Goal: Task Accomplishment & Management: Complete application form

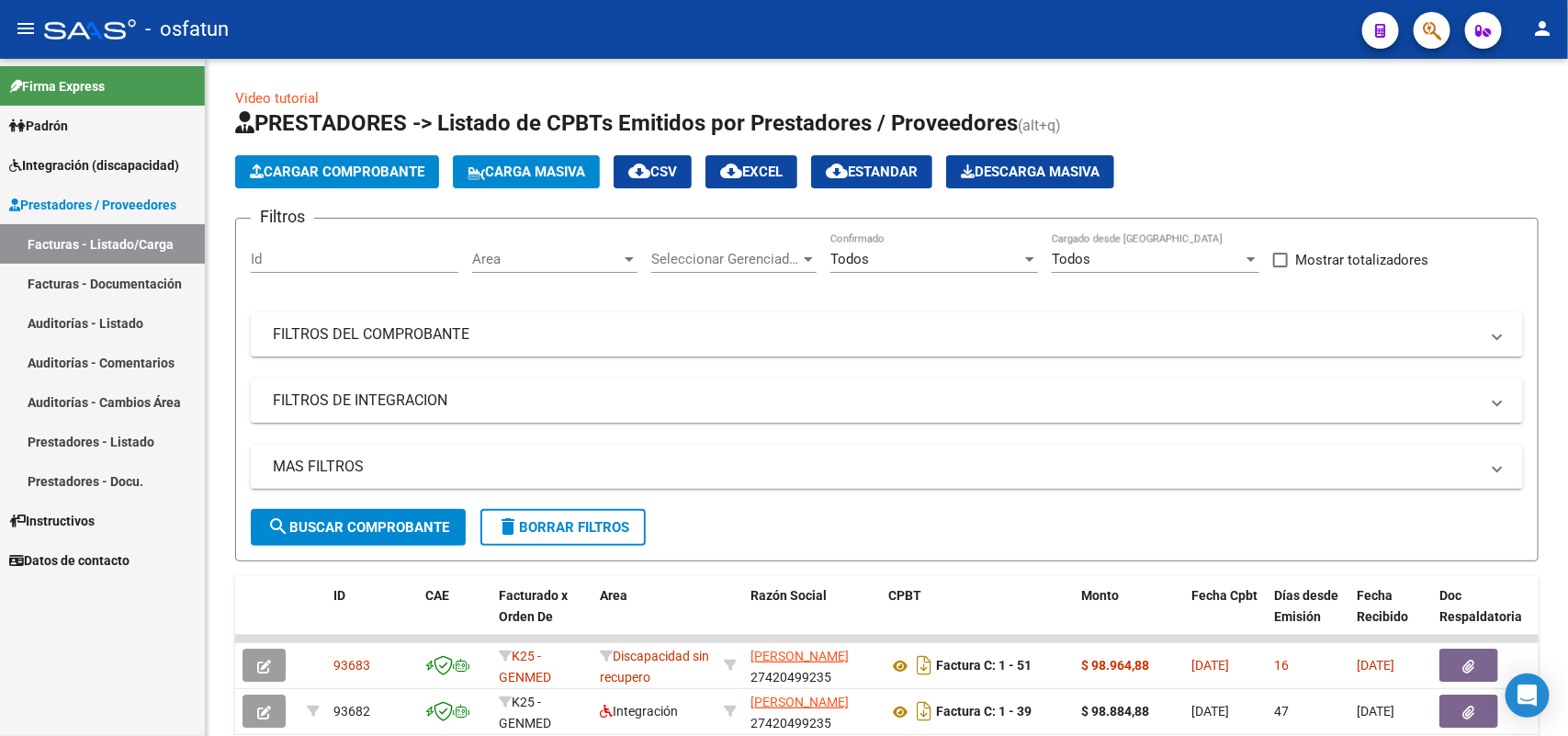
click at [64, 164] on span "Integración (discapacidad)" at bounding box center [94, 165] width 170 height 20
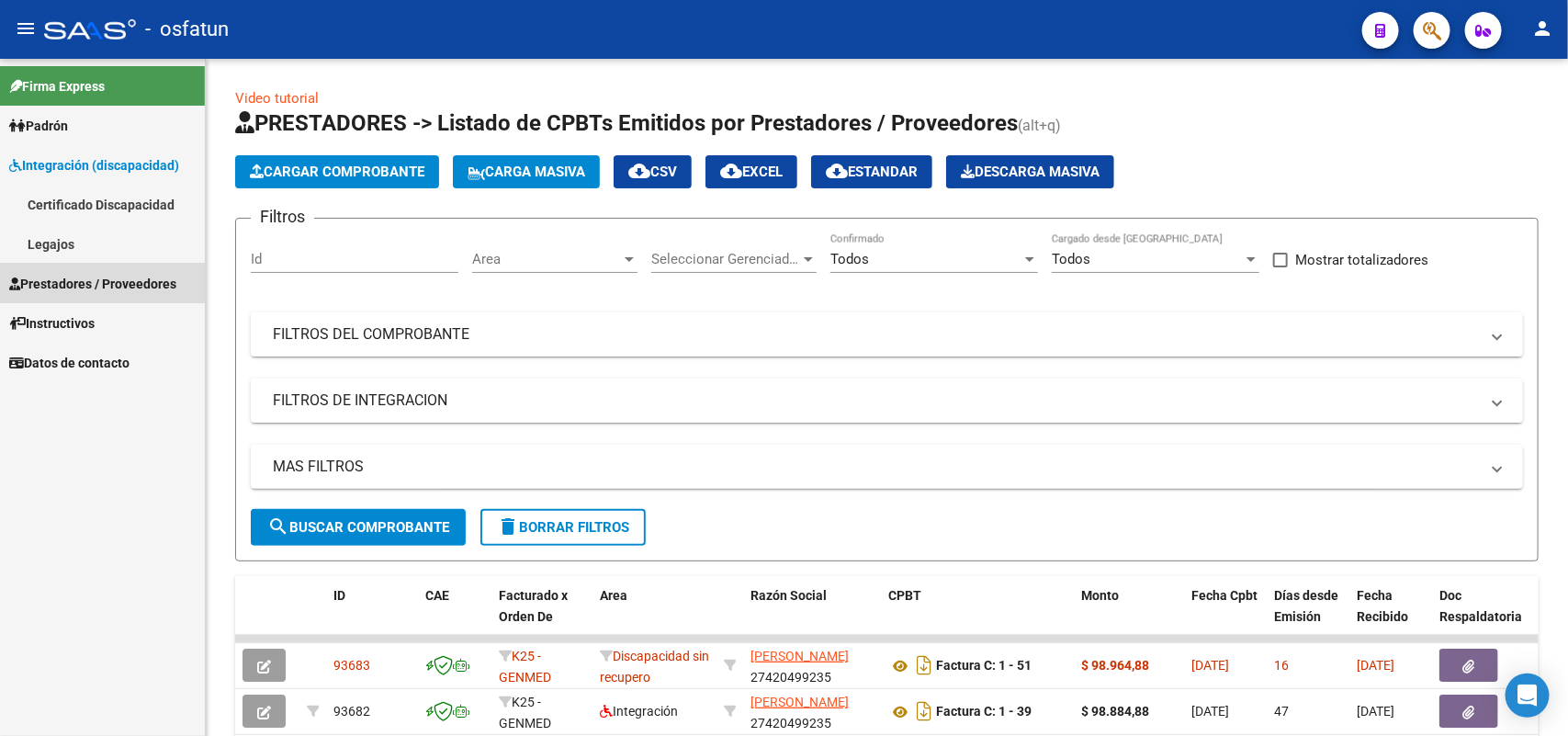
click at [91, 281] on span "Prestadores / Proveedores" at bounding box center [93, 284] width 167 height 20
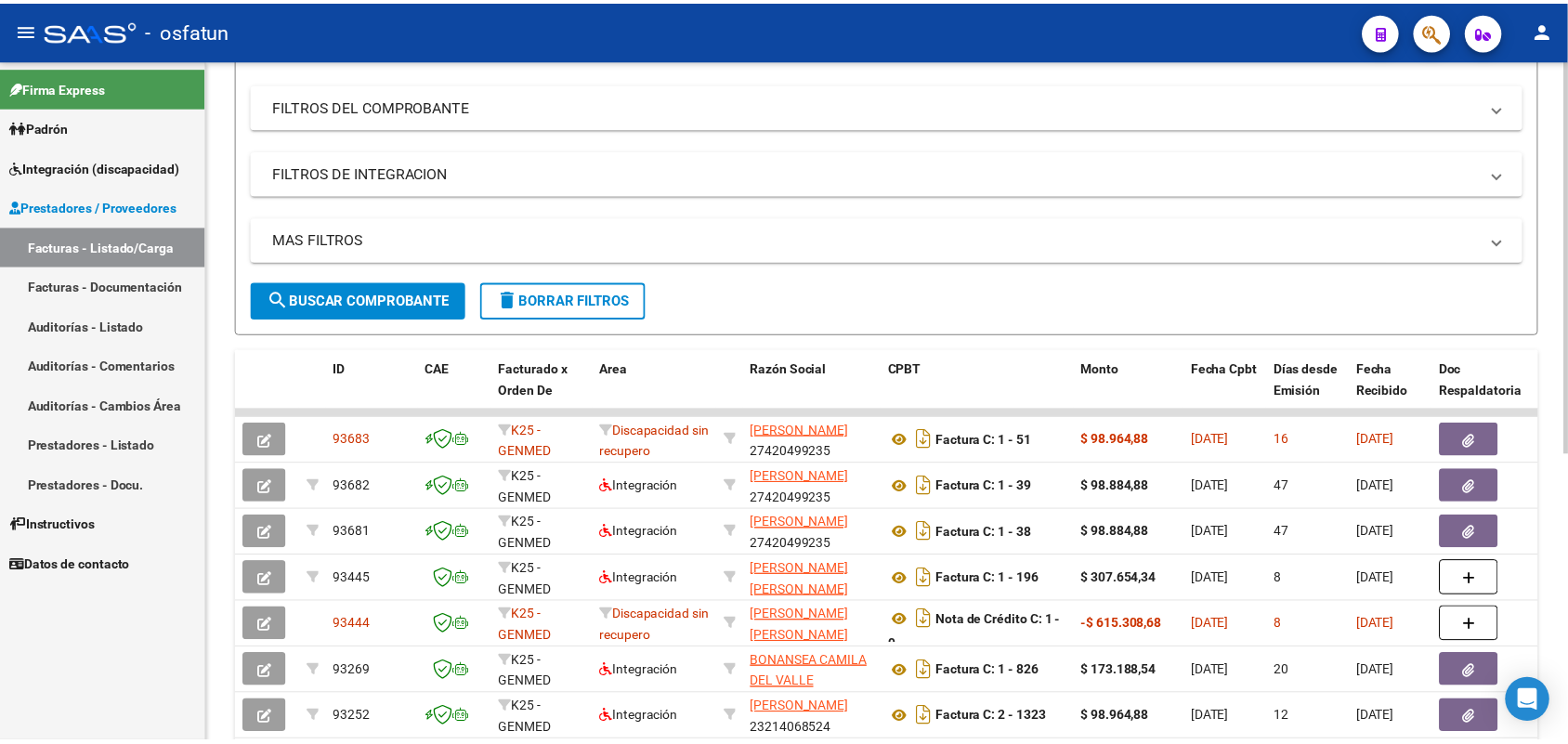
scroll to position [348, 0]
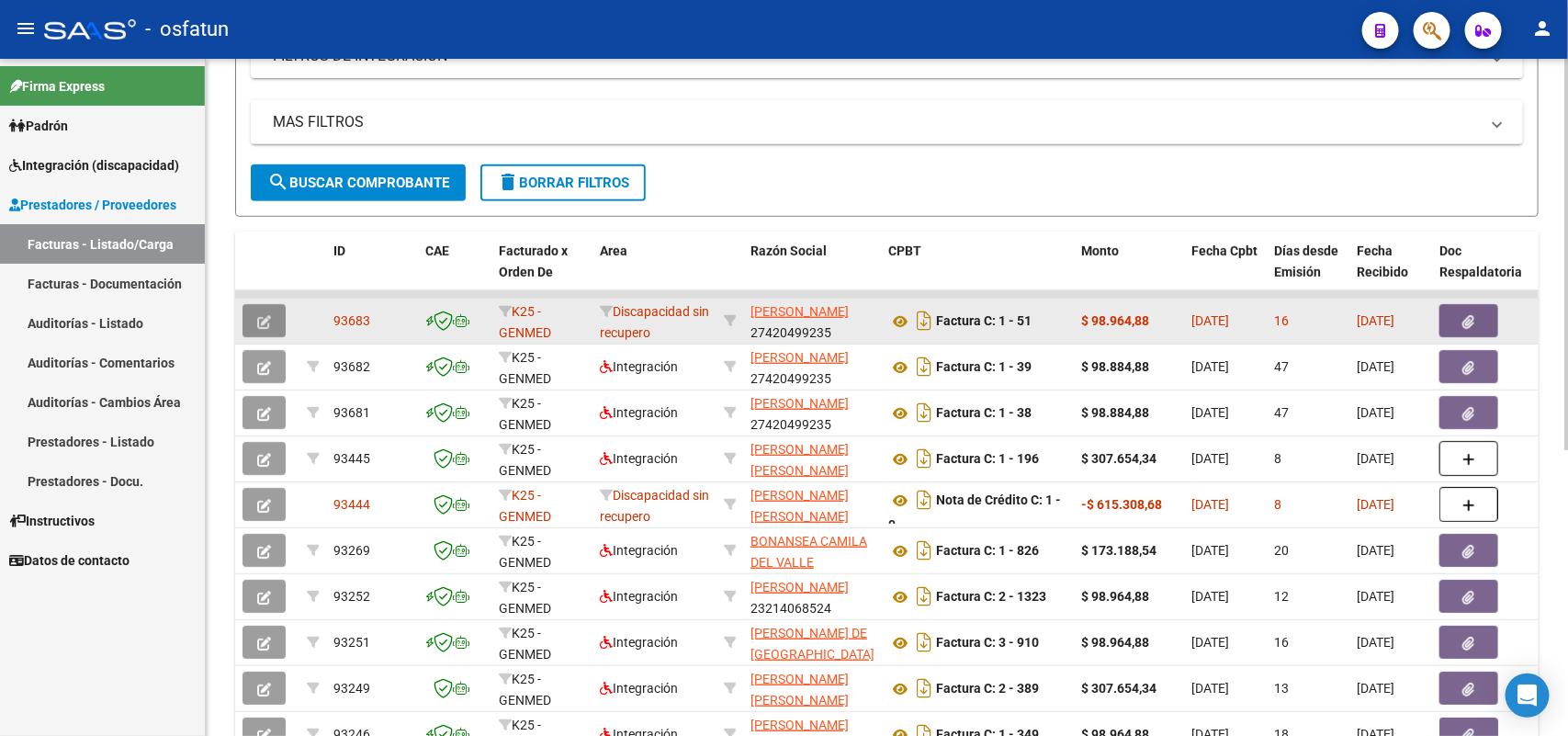
click at [257, 308] on button "button" at bounding box center [264, 320] width 43 height 33
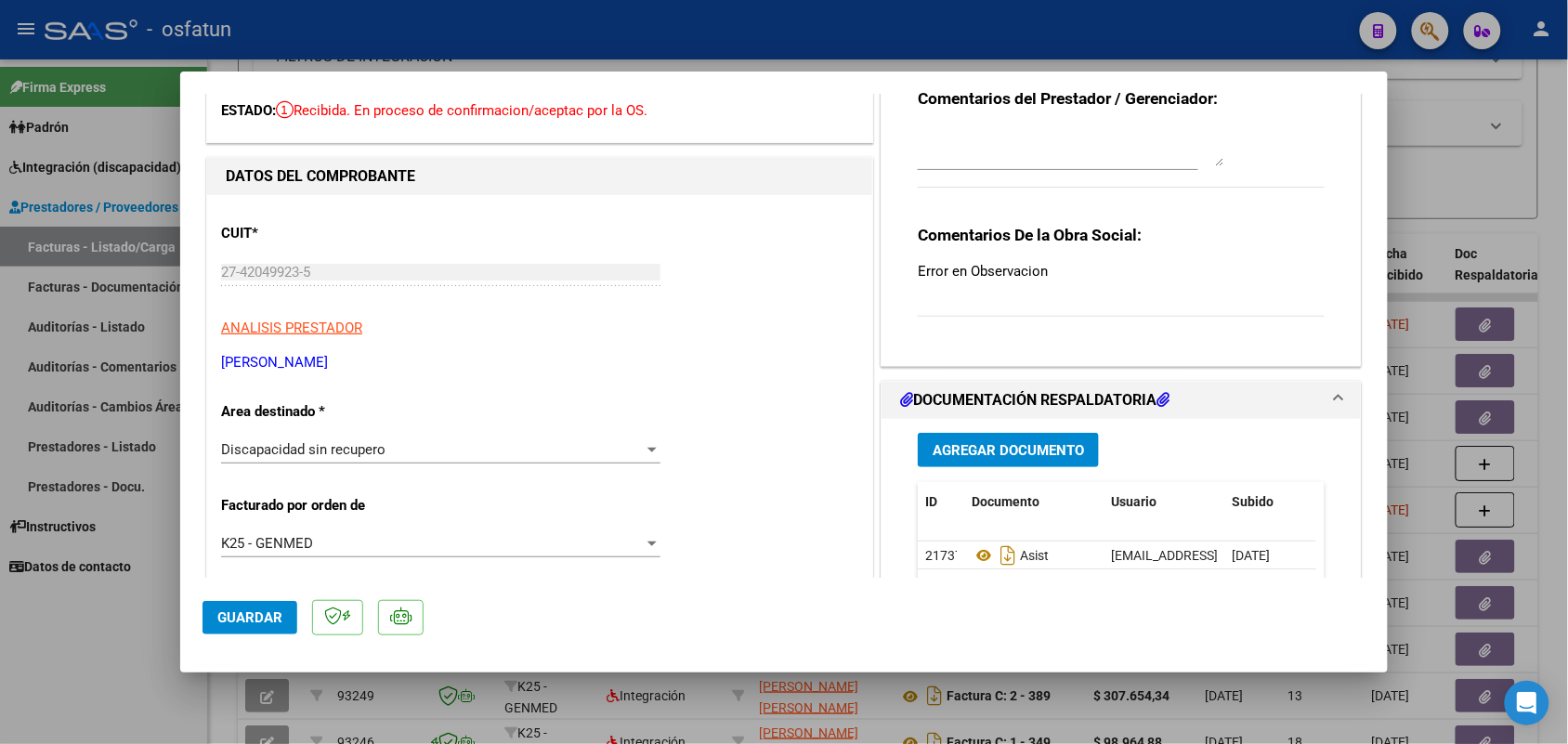
scroll to position [0, 0]
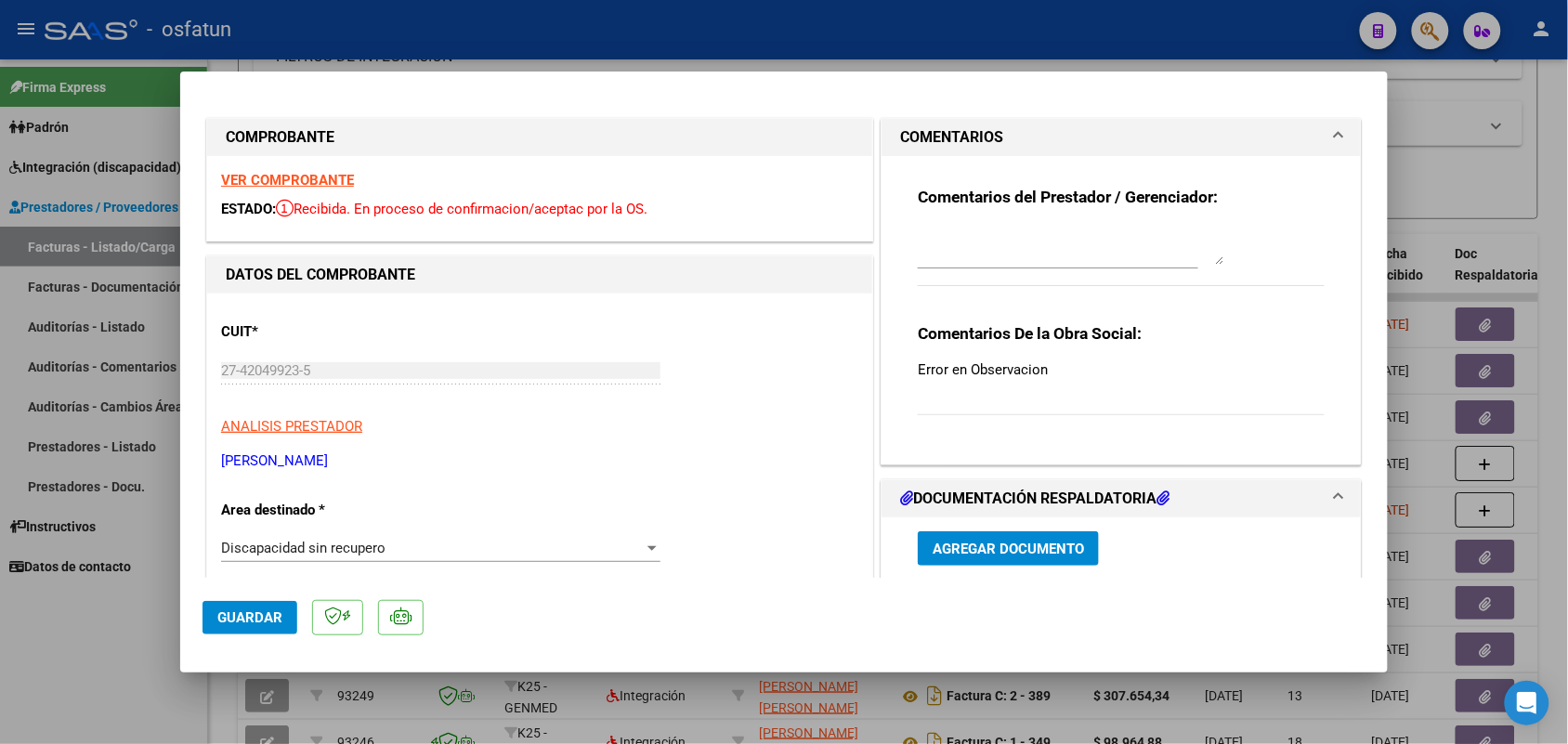
click at [897, 25] on div at bounding box center [784, 372] width 1568 height 744
type input "$ 0,00"
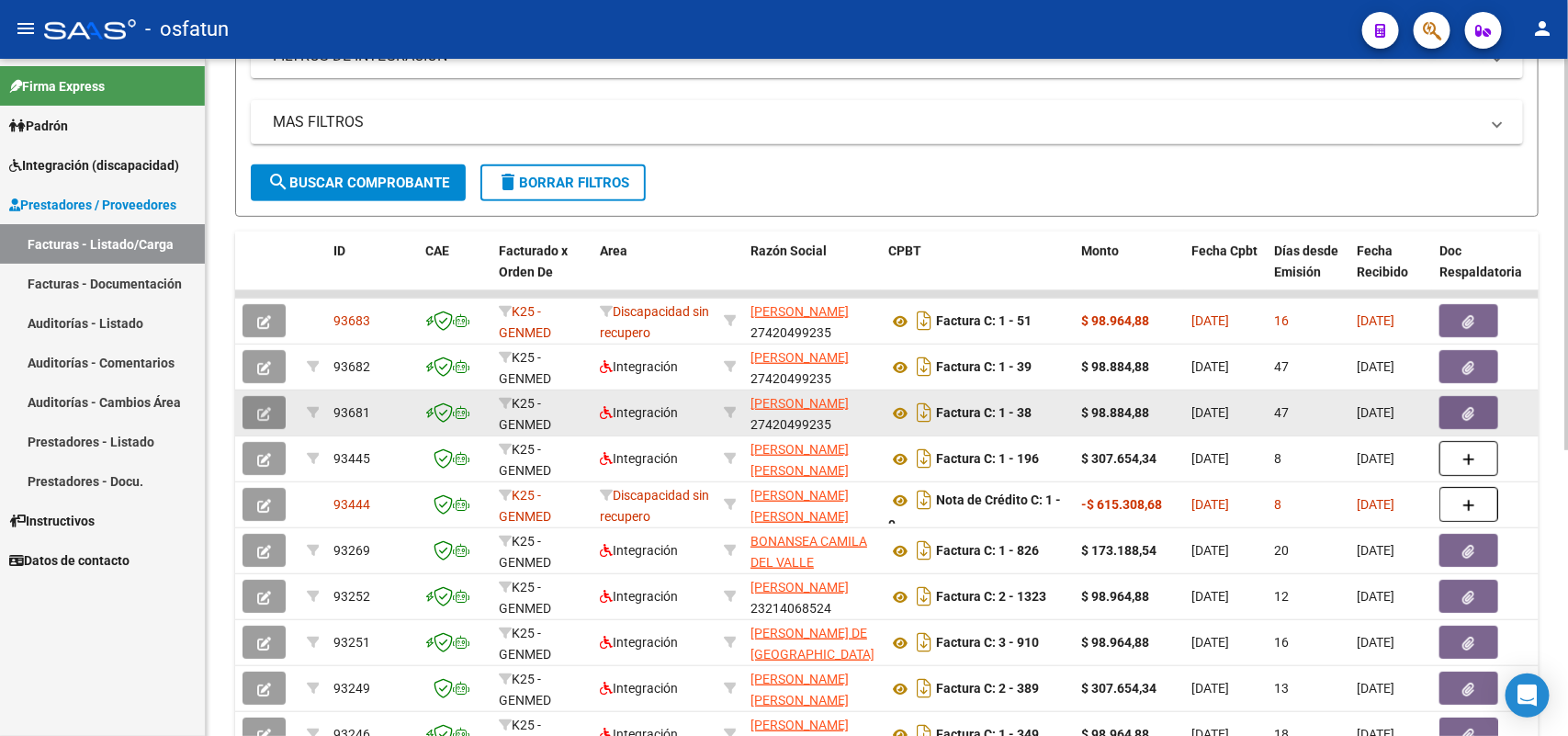
click at [260, 407] on icon "button" at bounding box center [264, 414] width 13 height 13
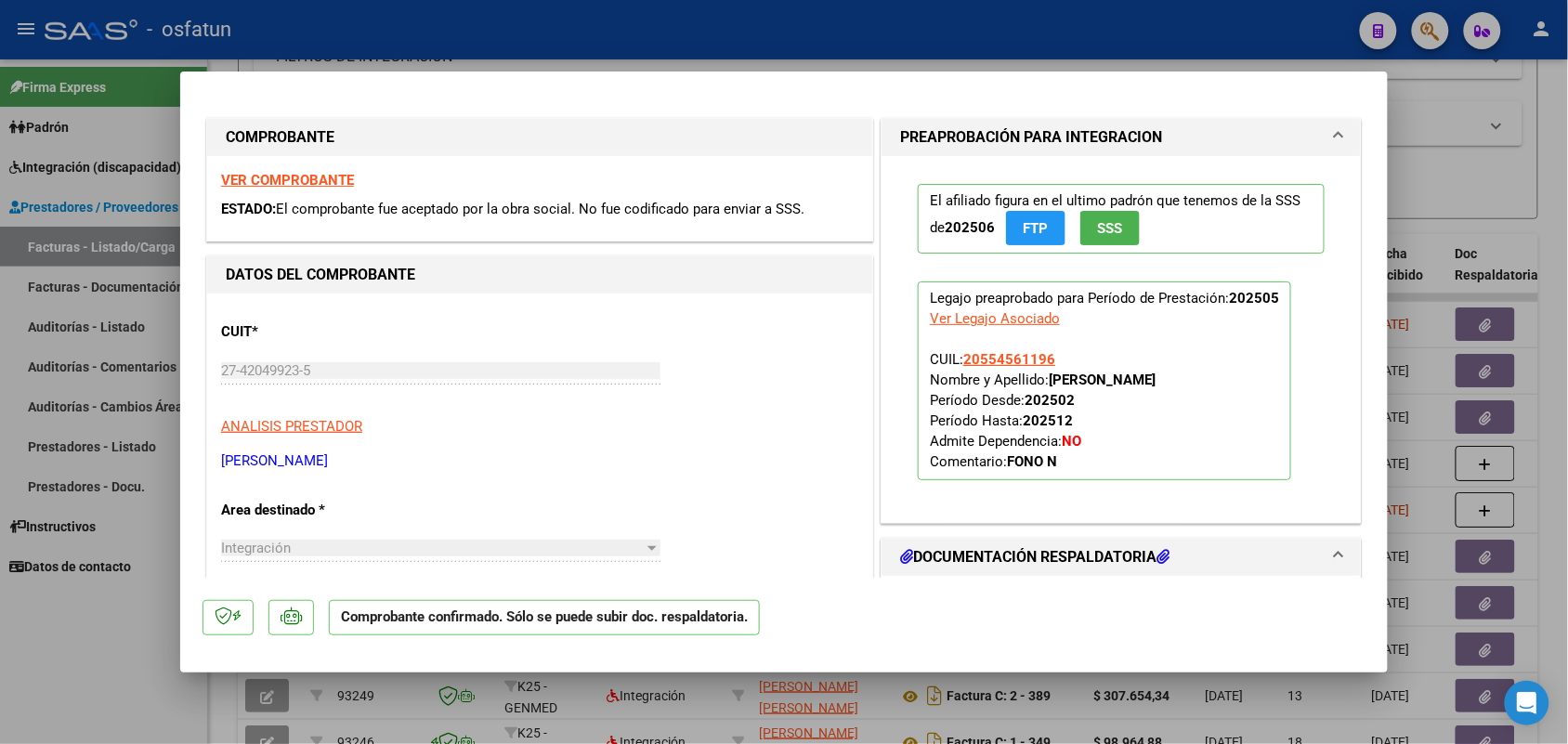
click at [937, 16] on div at bounding box center [784, 372] width 1568 height 744
type input "$ 0,00"
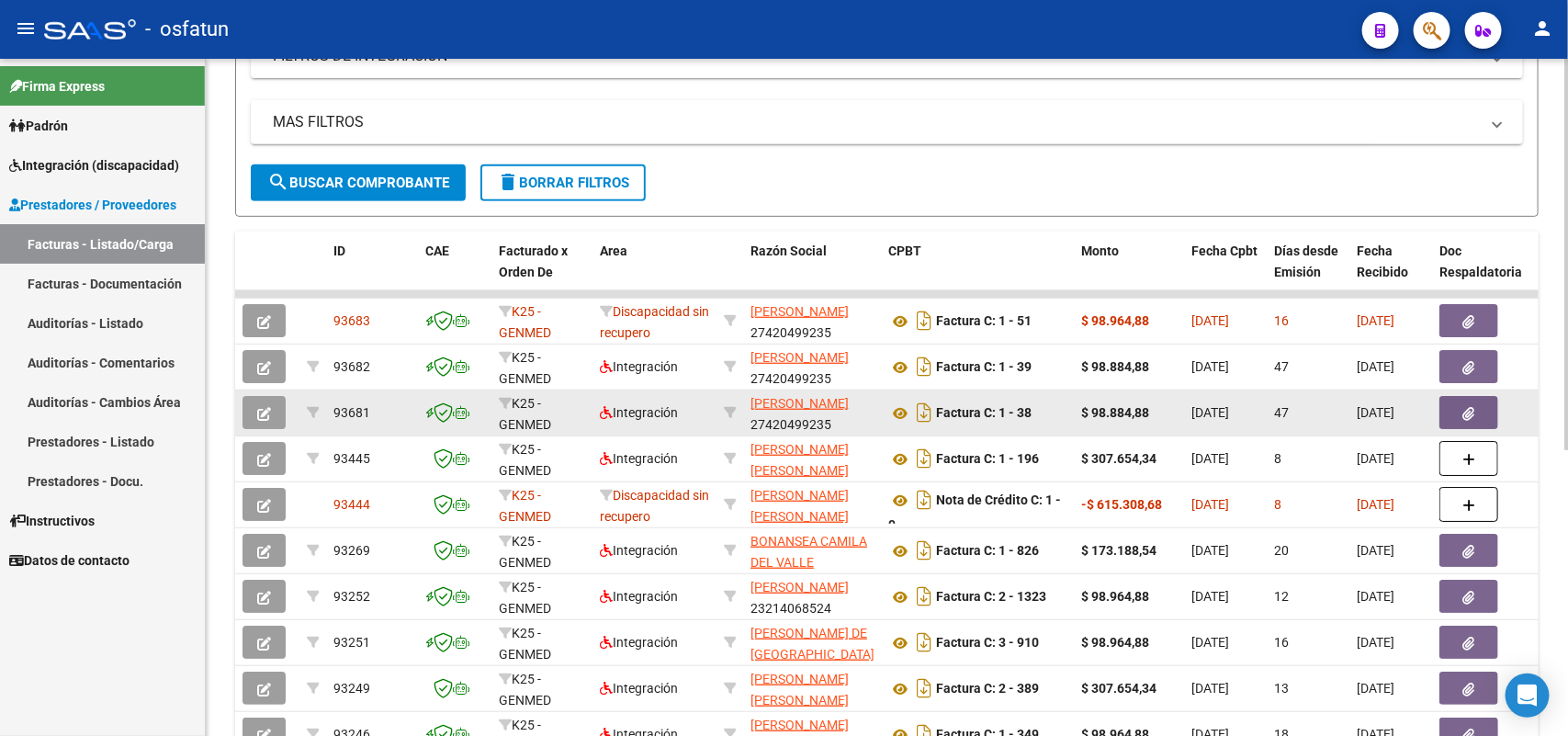
drag, startPoint x: 265, startPoint y: 404, endPoint x: 276, endPoint y: 404, distance: 11.0
click at [276, 404] on button "button" at bounding box center [264, 413] width 43 height 33
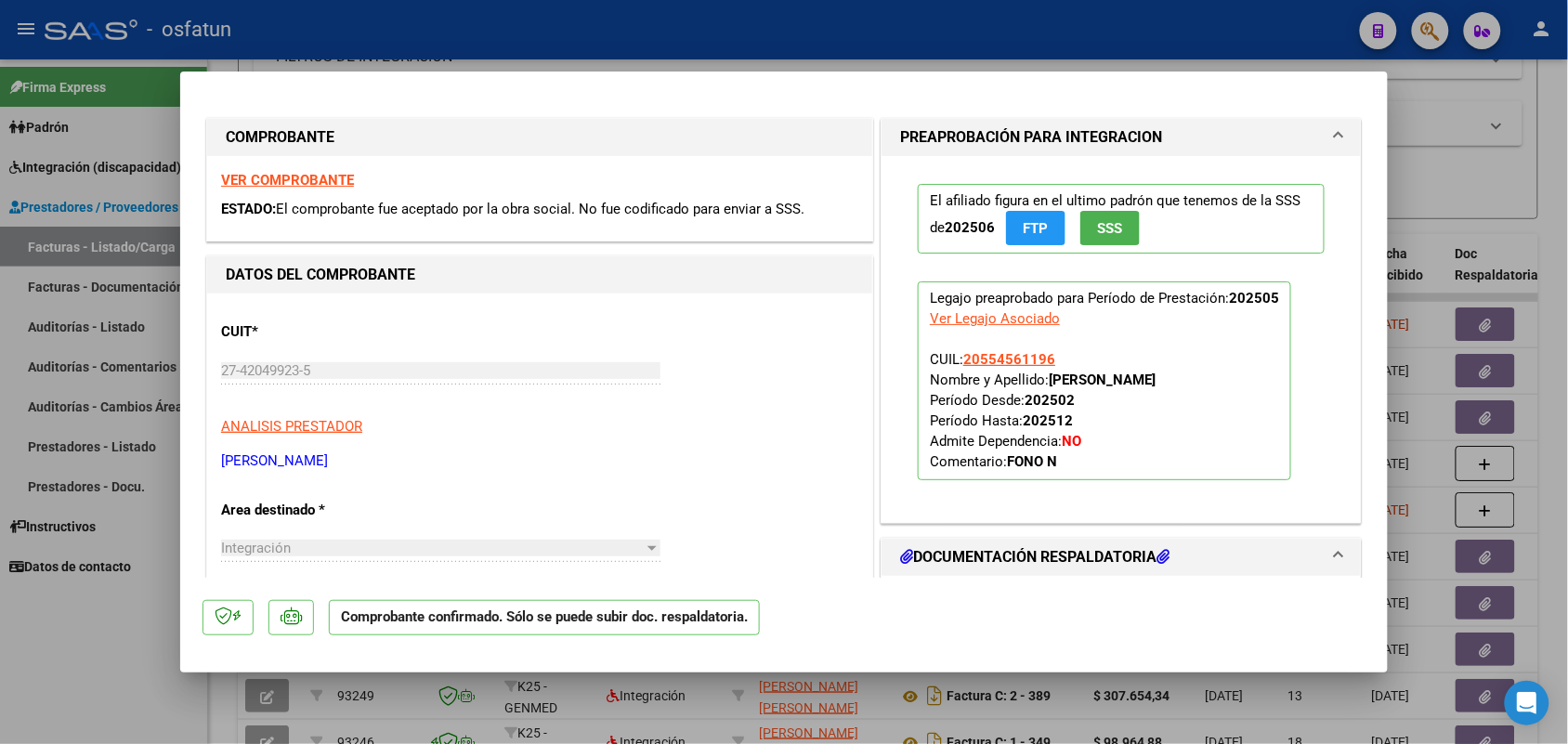
click at [1008, 49] on div at bounding box center [784, 372] width 1568 height 744
type input "$ 0,00"
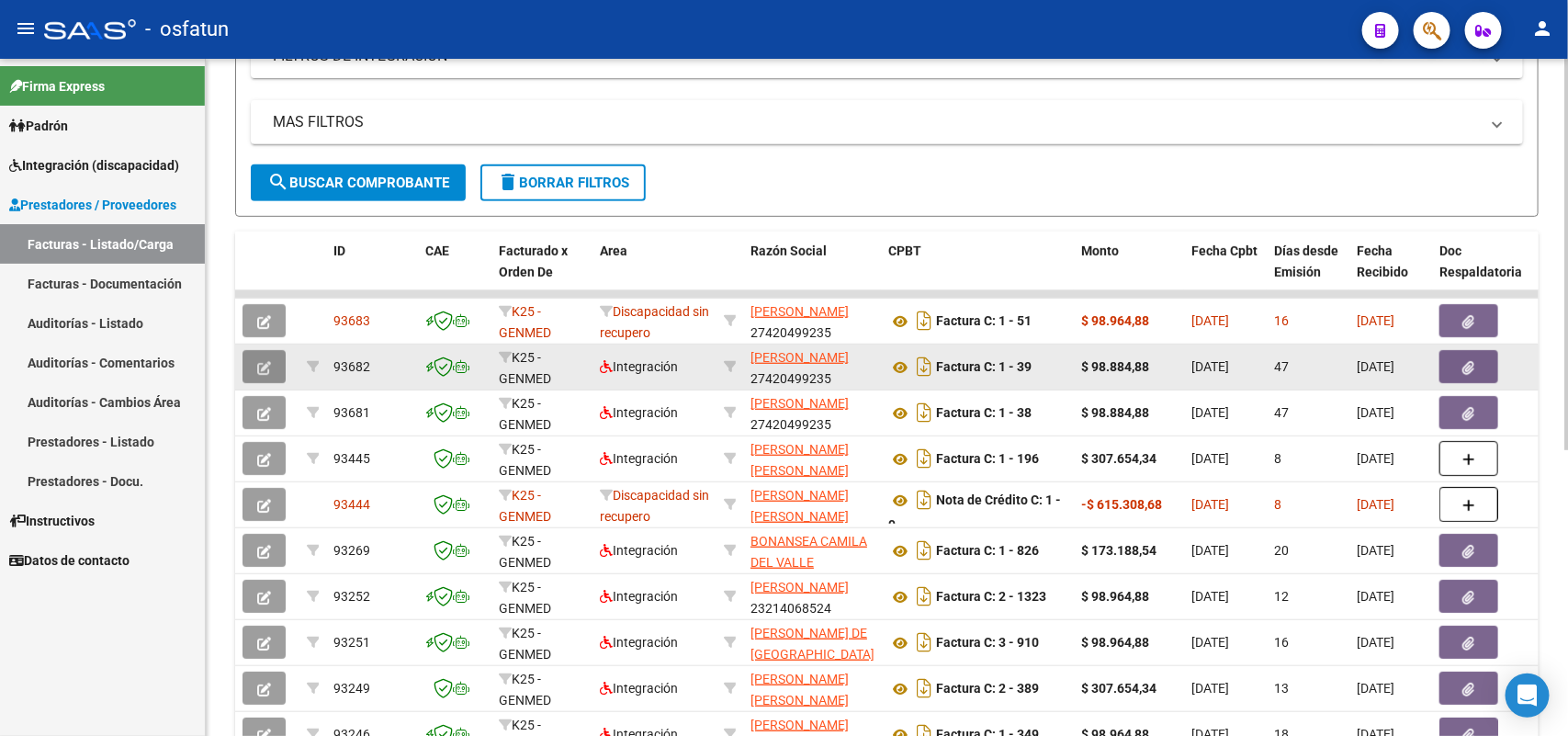
click at [260, 366] on icon "button" at bounding box center [264, 368] width 13 height 13
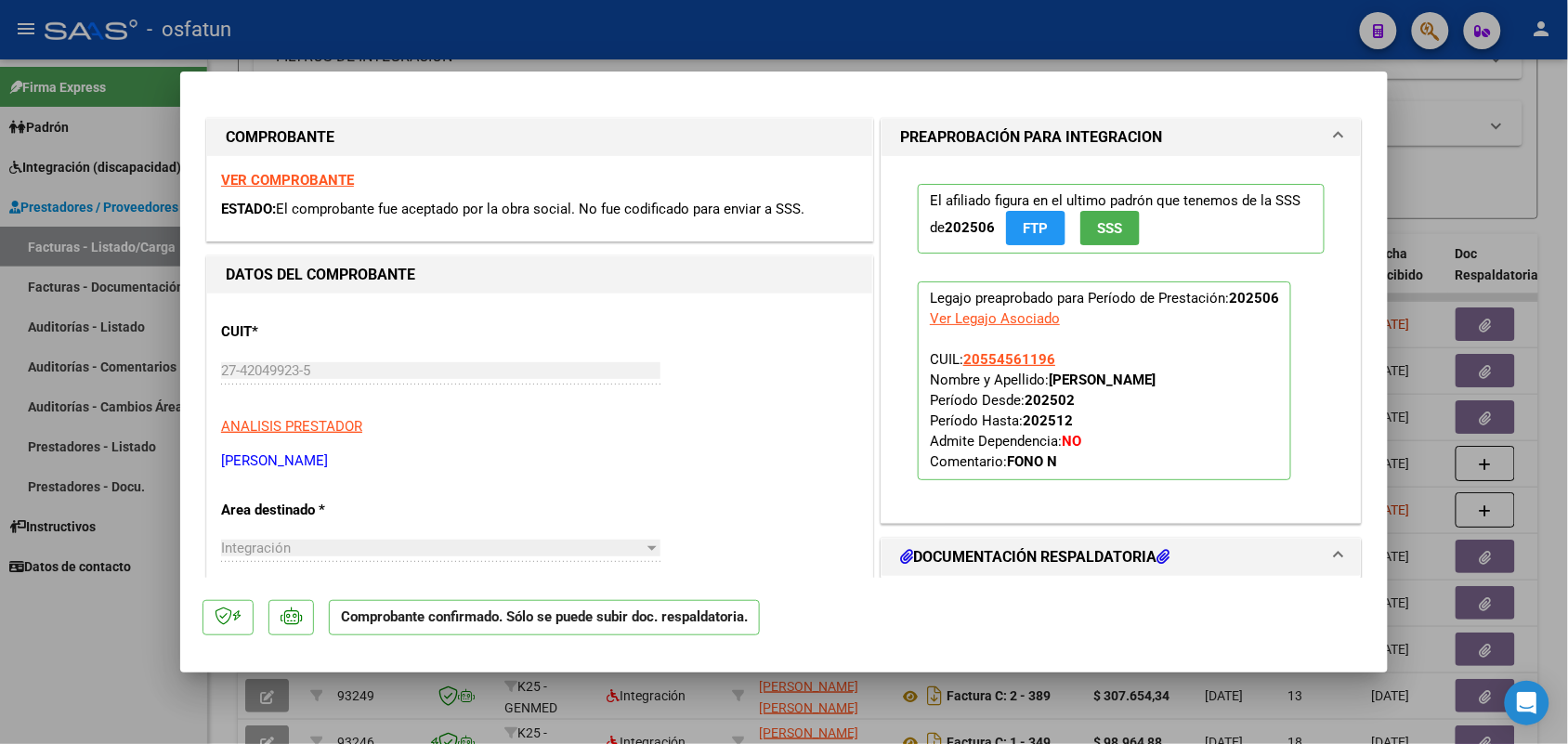
click at [919, 30] on div at bounding box center [784, 372] width 1568 height 744
type input "$ 0,00"
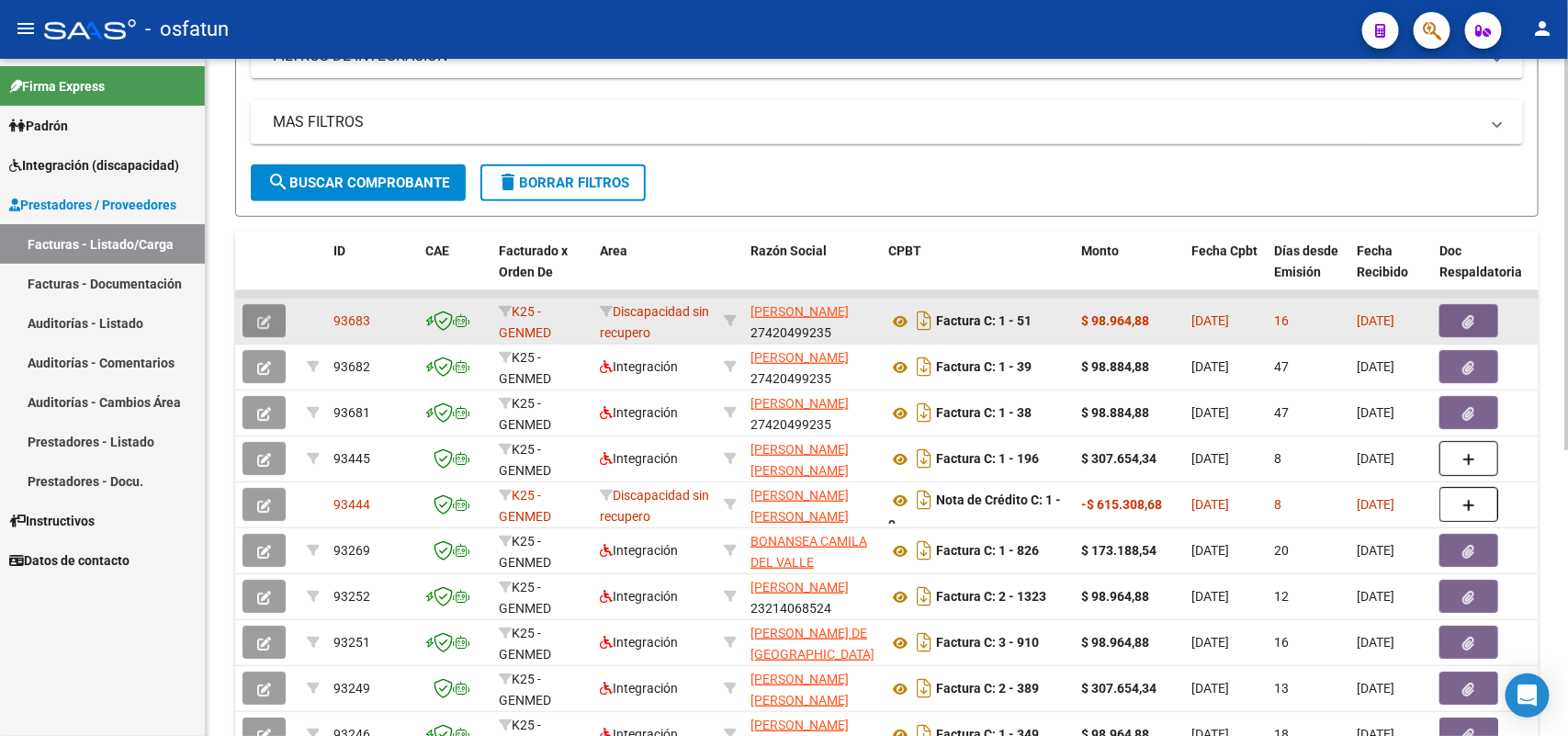
click at [268, 317] on icon "button" at bounding box center [264, 322] width 13 height 13
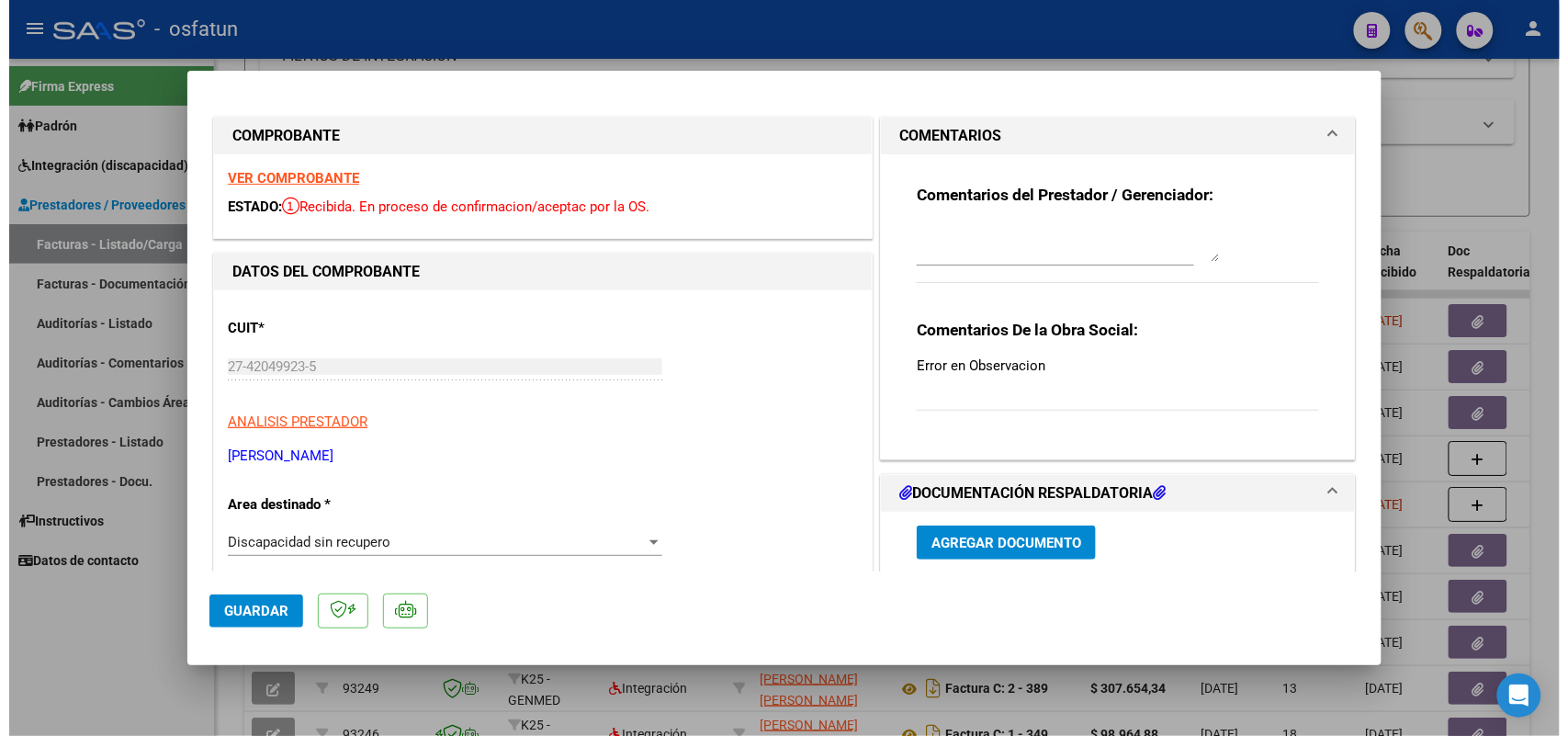
scroll to position [114, 0]
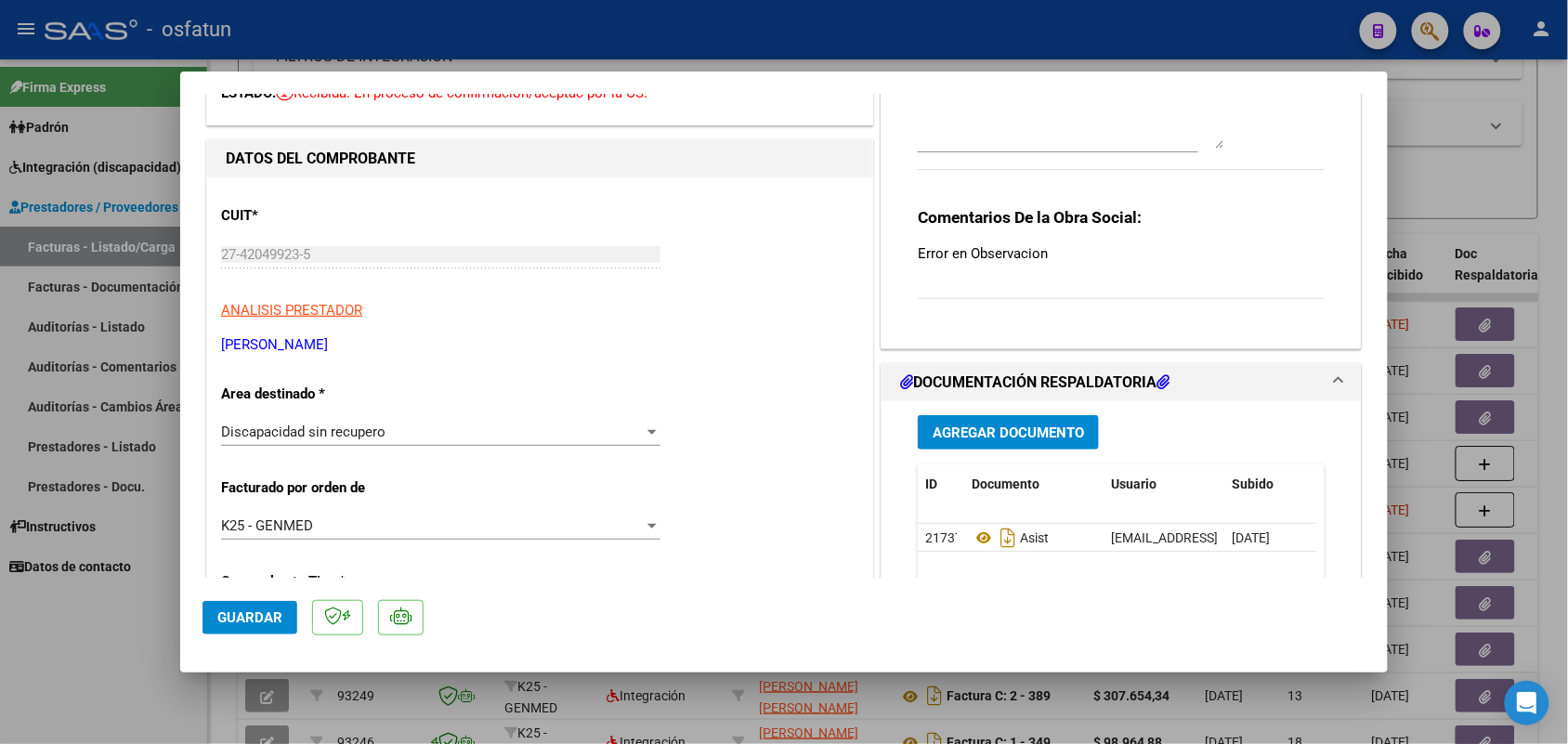
click at [1556, 125] on div at bounding box center [784, 372] width 1568 height 744
type input "$ 0,00"
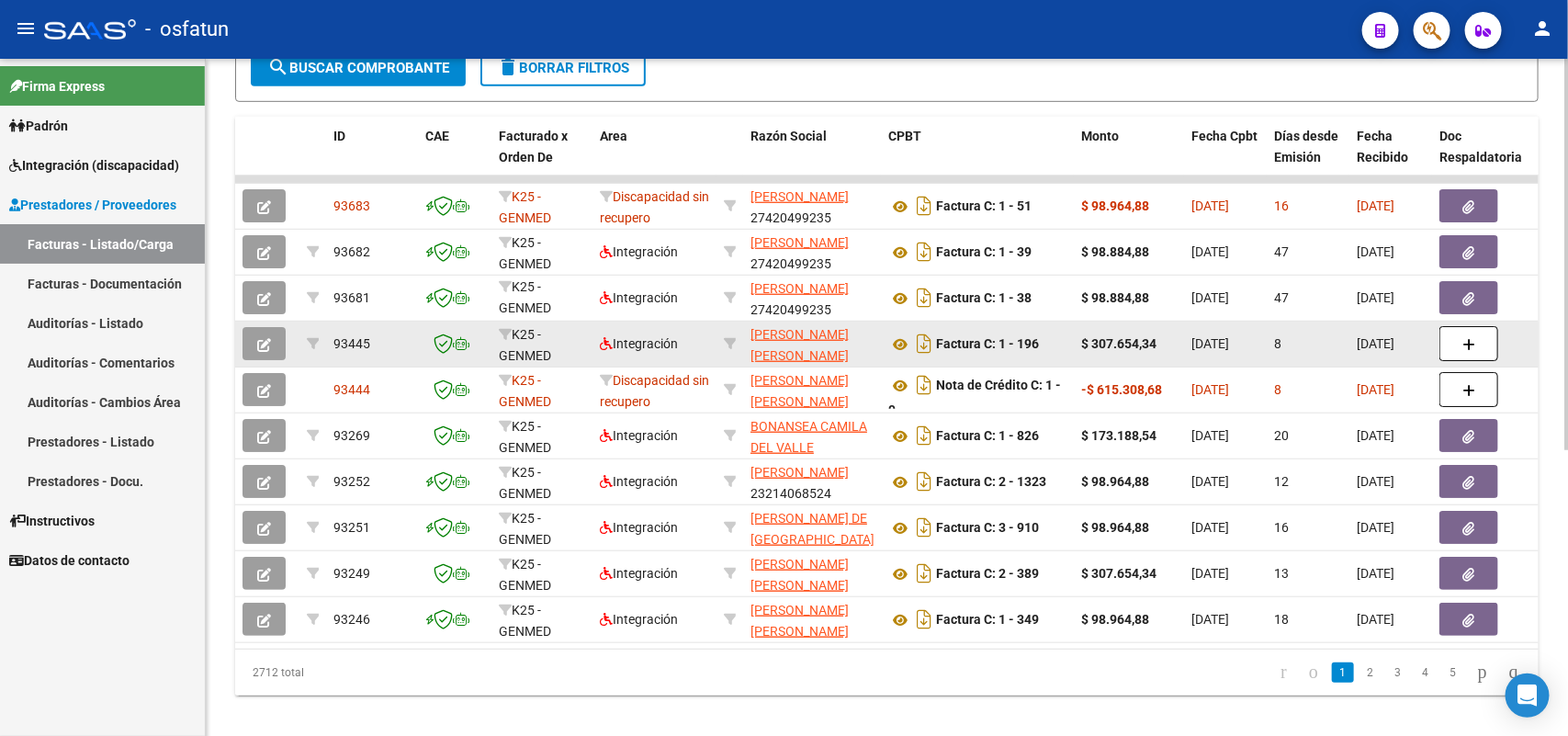
scroll to position [494, 0]
